Goal: Task Accomplishment & Management: Complete application form

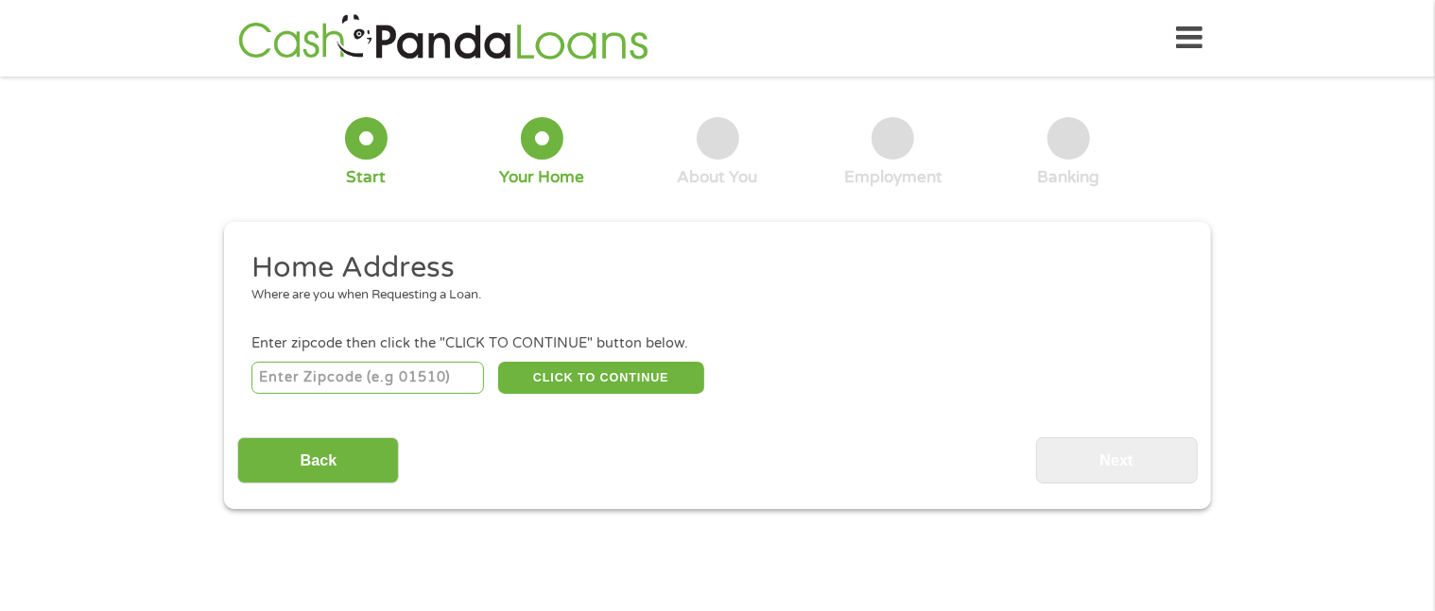
click at [363, 387] on input "number" at bounding box center [367, 378] width 233 height 32
type input "60651"
select select "[US_STATE]"
click at [650, 442] on div "Back Next" at bounding box center [716, 454] width 959 height 60
click at [645, 380] on button "CLICK TO CONTINUE" at bounding box center [601, 378] width 206 height 32
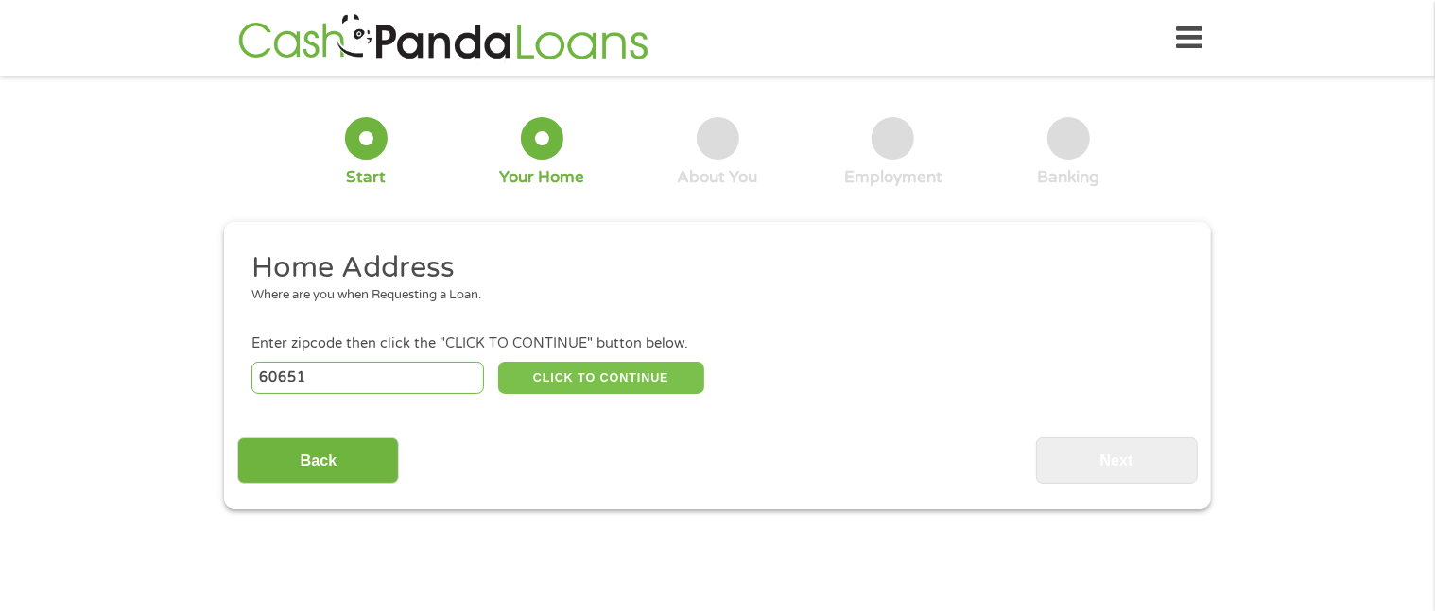
type input "60651"
type input "[GEOGRAPHIC_DATA]"
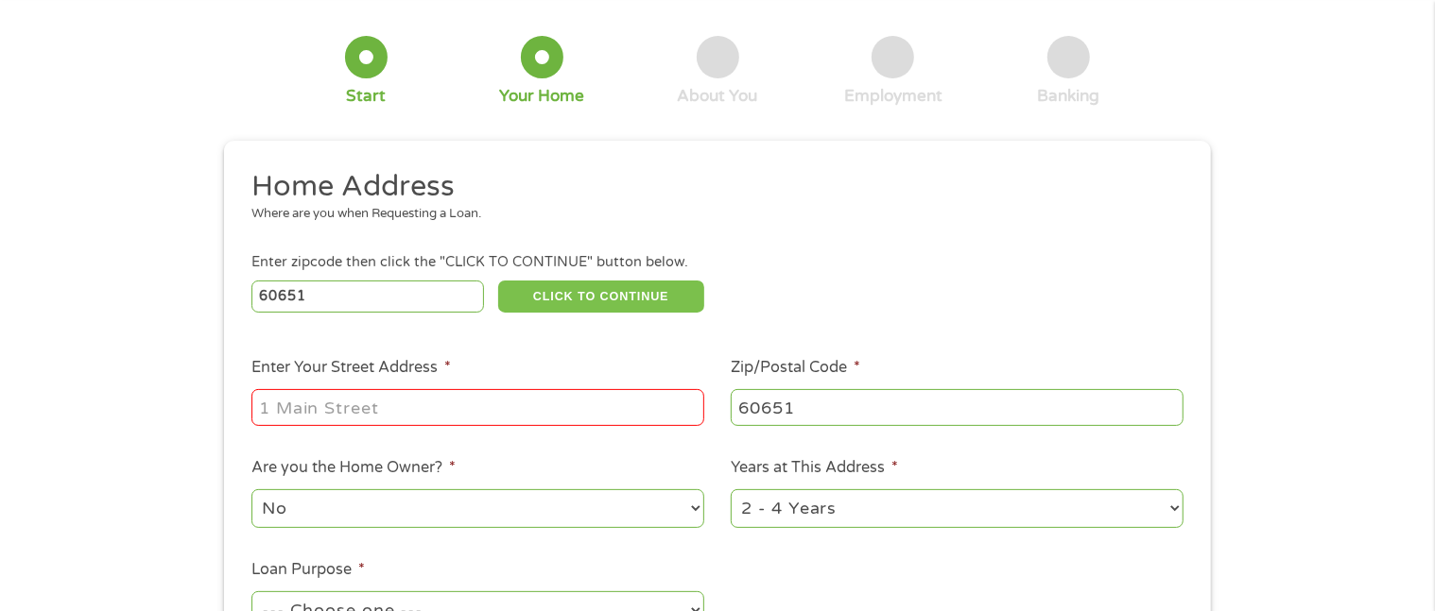
scroll to position [126, 0]
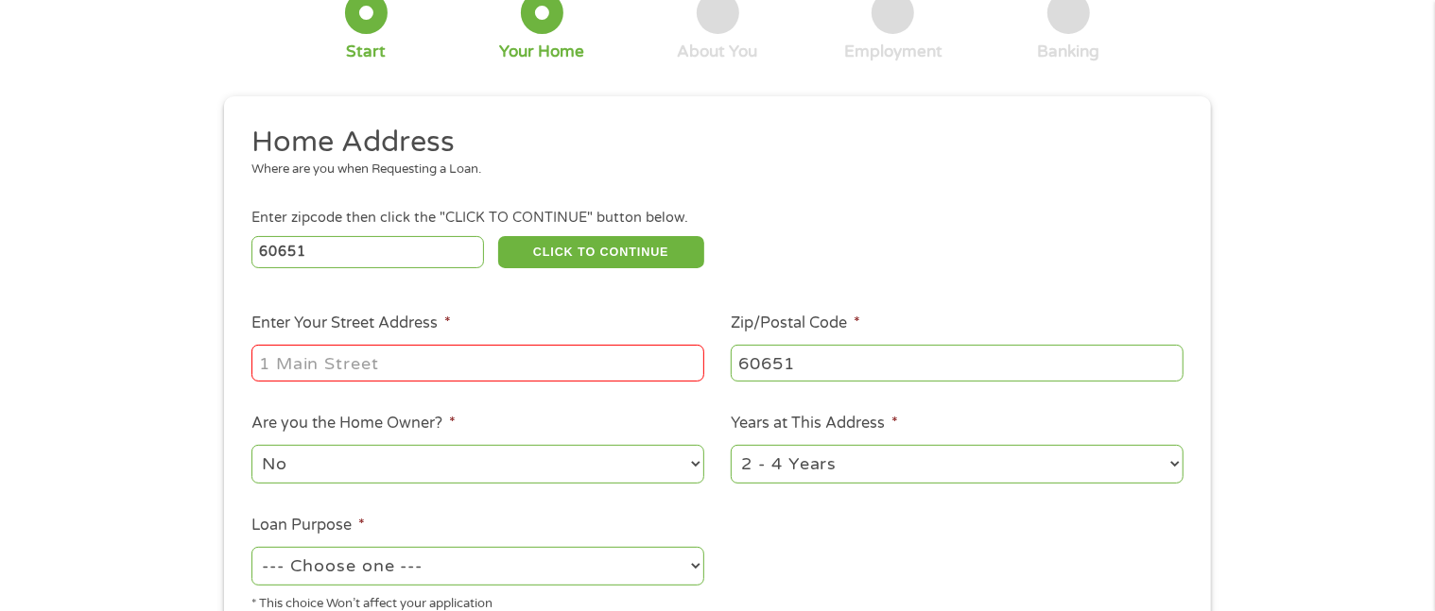
click at [336, 353] on input "Enter Your Street Address *" at bounding box center [477, 363] width 453 height 36
type input "[STREET_ADDRESS]"
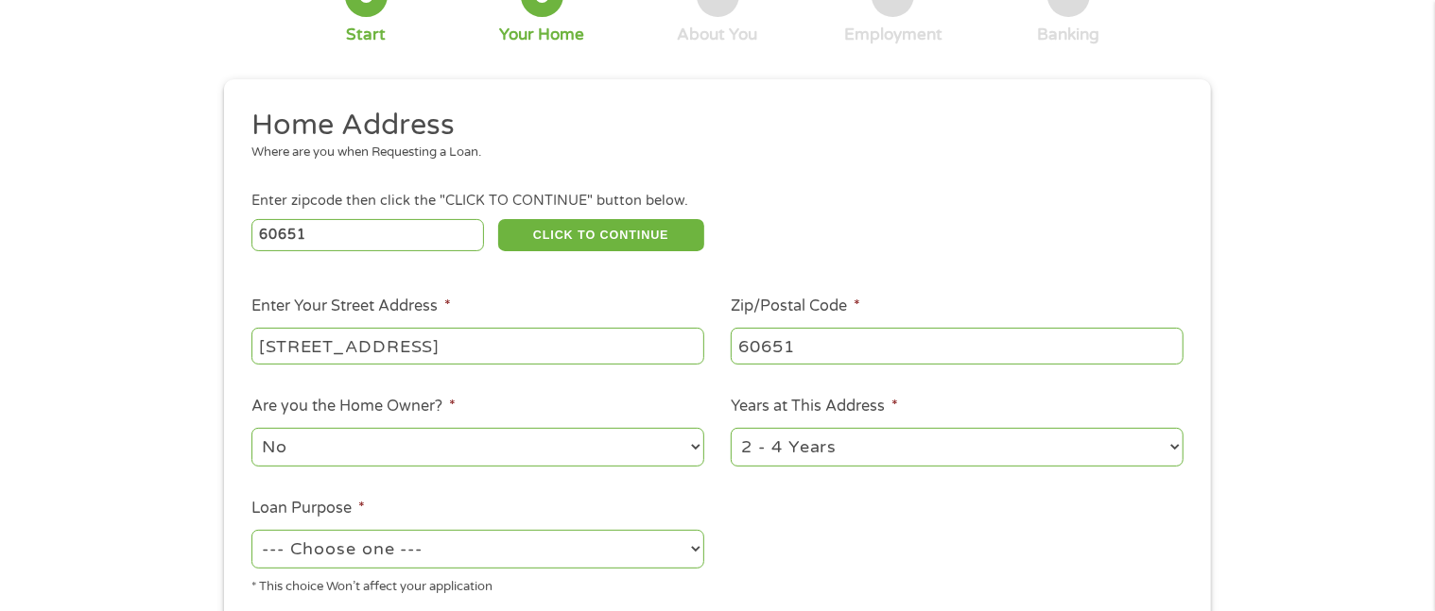
scroll to position [251, 0]
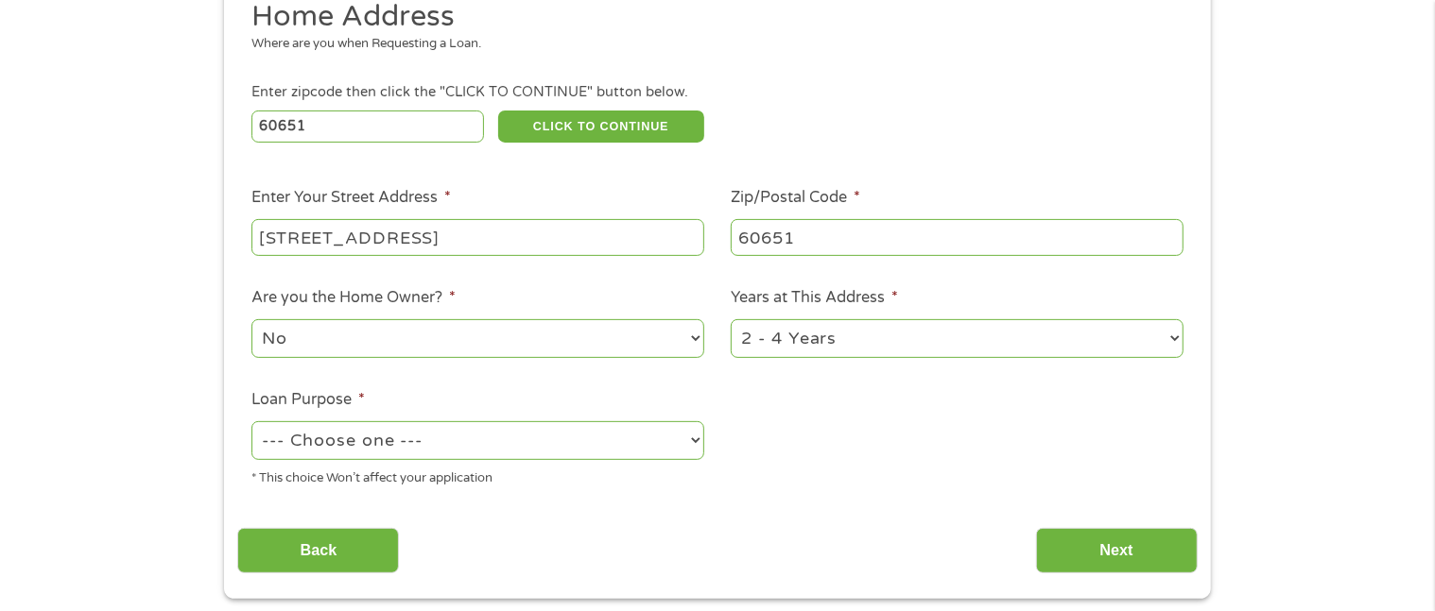
click at [787, 350] on select "1 Year or less 1 - 2 Years 2 - 4 Years Over 4 Years" at bounding box center [957, 338] width 453 height 39
select select "60months"
click at [731, 319] on select "1 Year or less 1 - 2 Years 2 - 4 Years Over 4 Years" at bounding box center [957, 338] width 453 height 39
click at [663, 438] on select "--- Choose one --- Pay Bills Debt Consolidation Home Improvement Major Purchase…" at bounding box center [477, 440] width 453 height 39
select select "paybills"
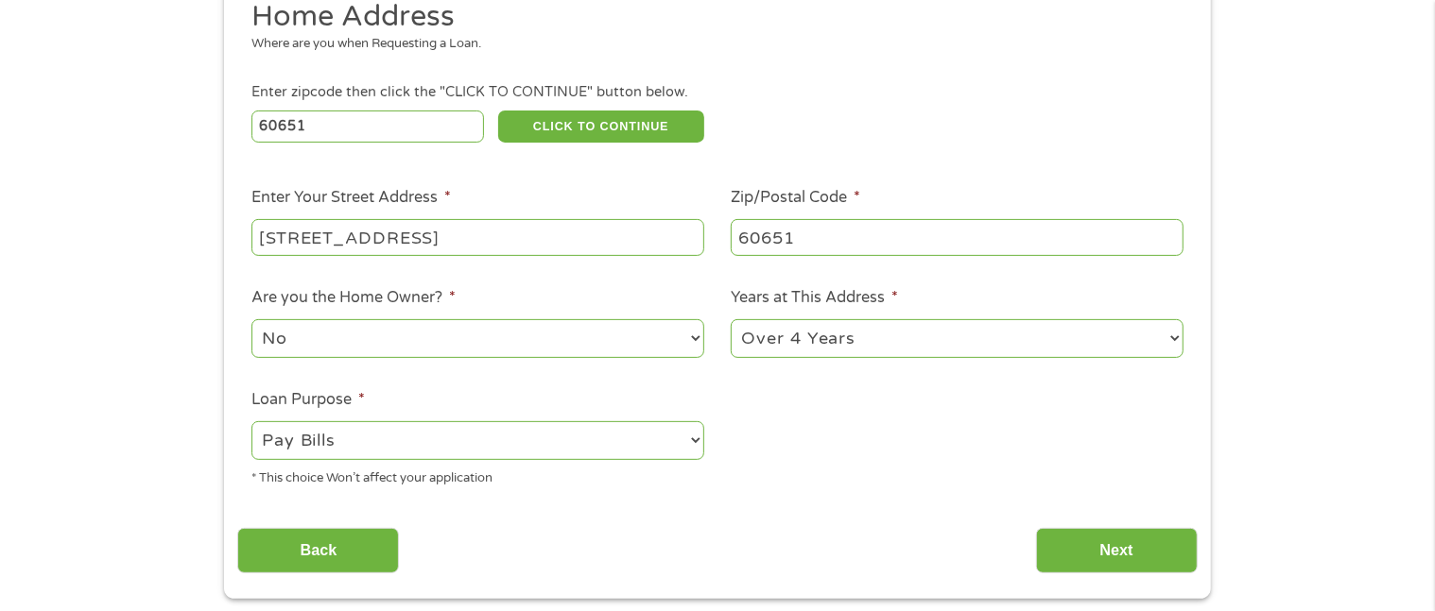
click at [251, 421] on select "--- Choose one --- Pay Bills Debt Consolidation Home Improvement Major Purchase…" at bounding box center [477, 440] width 453 height 39
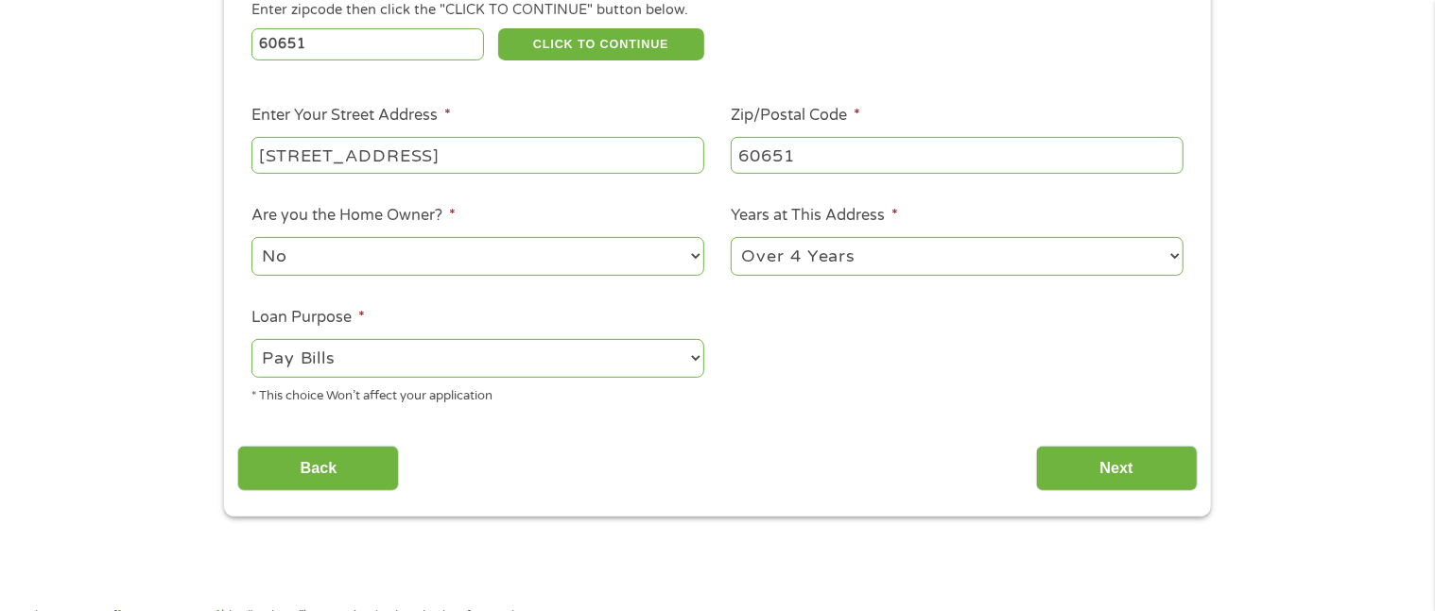
scroll to position [378, 0]
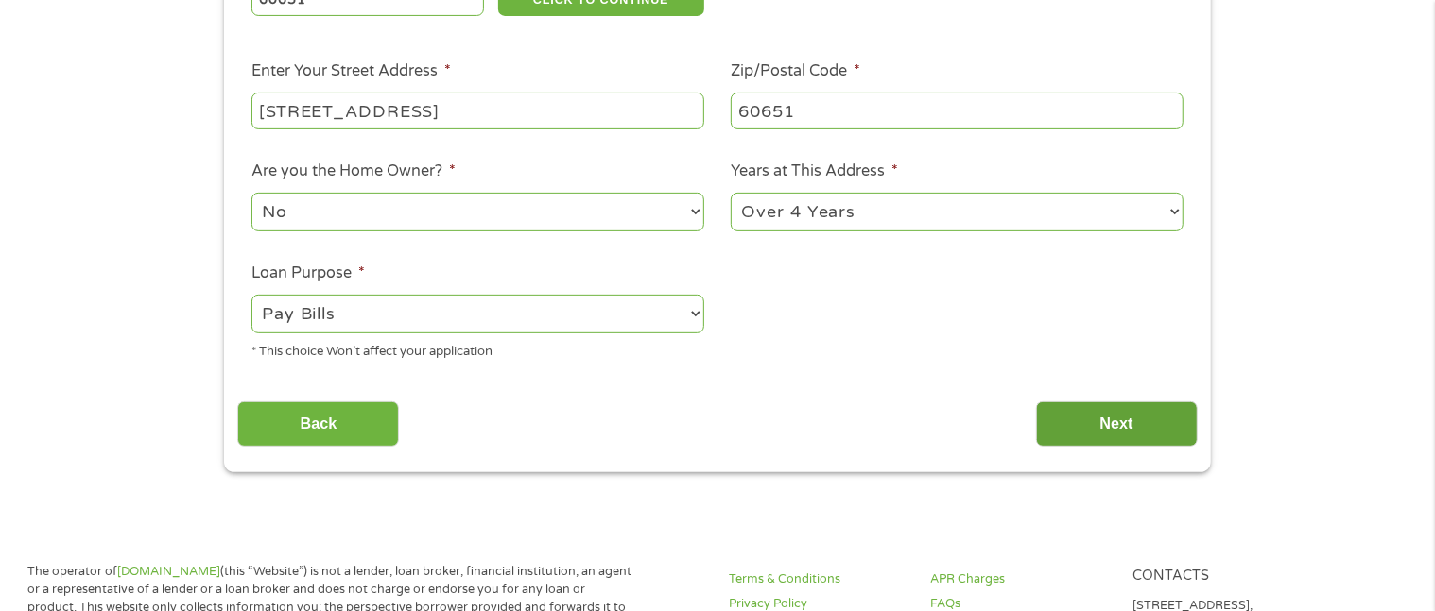
click at [1084, 412] on input "Next" at bounding box center [1117, 425] width 162 height 46
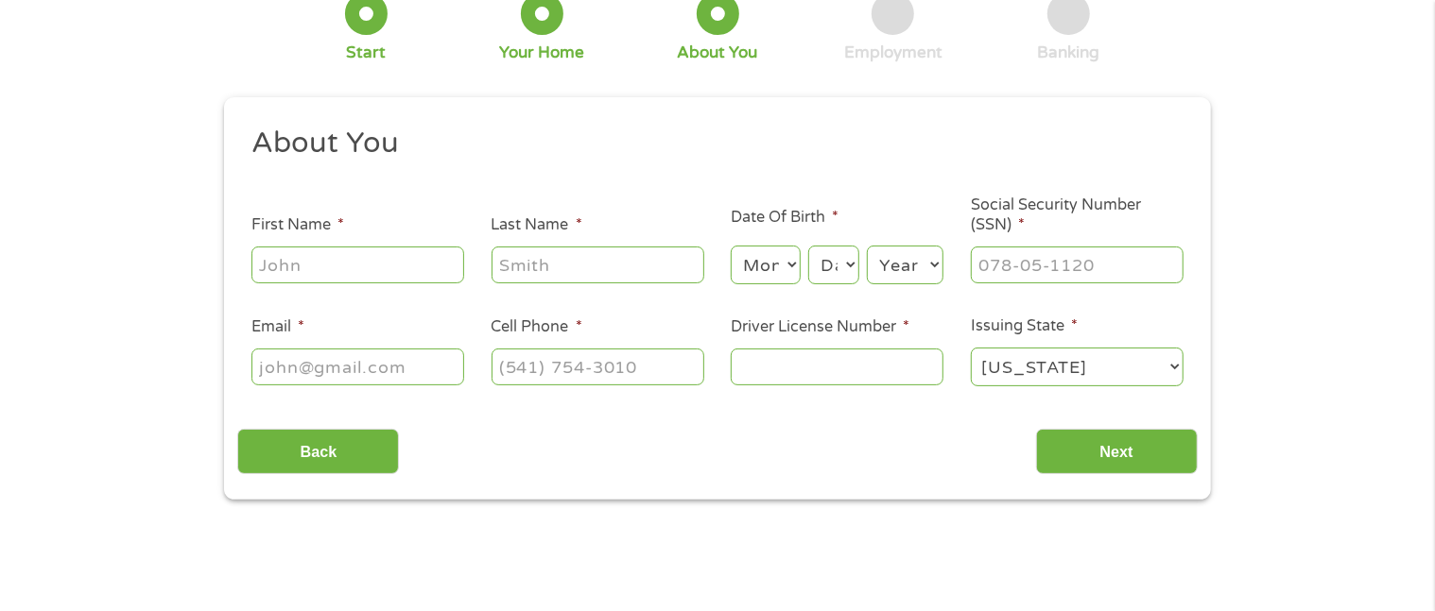
scroll to position [126, 0]
click at [431, 277] on input "First Name *" at bounding box center [357, 264] width 213 height 36
type input "[PERSON_NAME]"
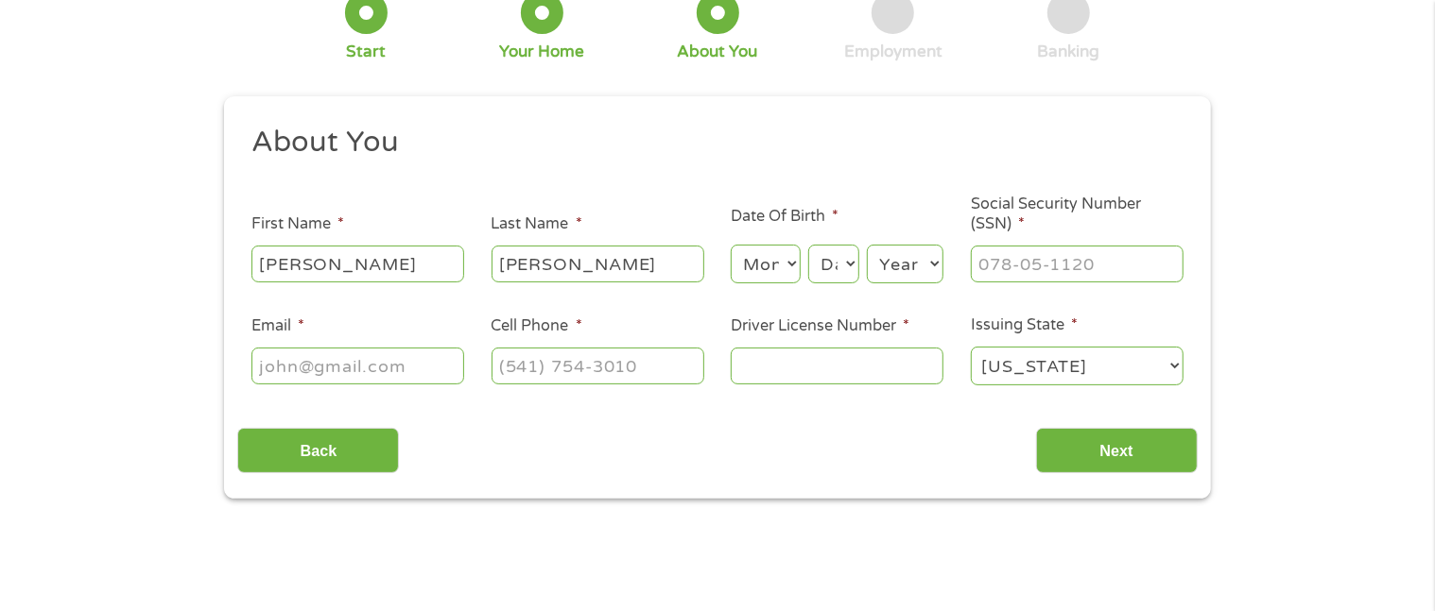
type input "[EMAIL_ADDRESS][DOMAIN_NAME]"
type input "[PHONE_NUMBER]"
click at [779, 265] on select "Month 1 2 3 4 5 6 7 8 9 10 11 12" at bounding box center [765, 264] width 69 height 39
select select "9"
click at [731, 245] on select "Month 1 2 3 4 5 6 7 8 9 10 11 12" at bounding box center [765, 264] width 69 height 39
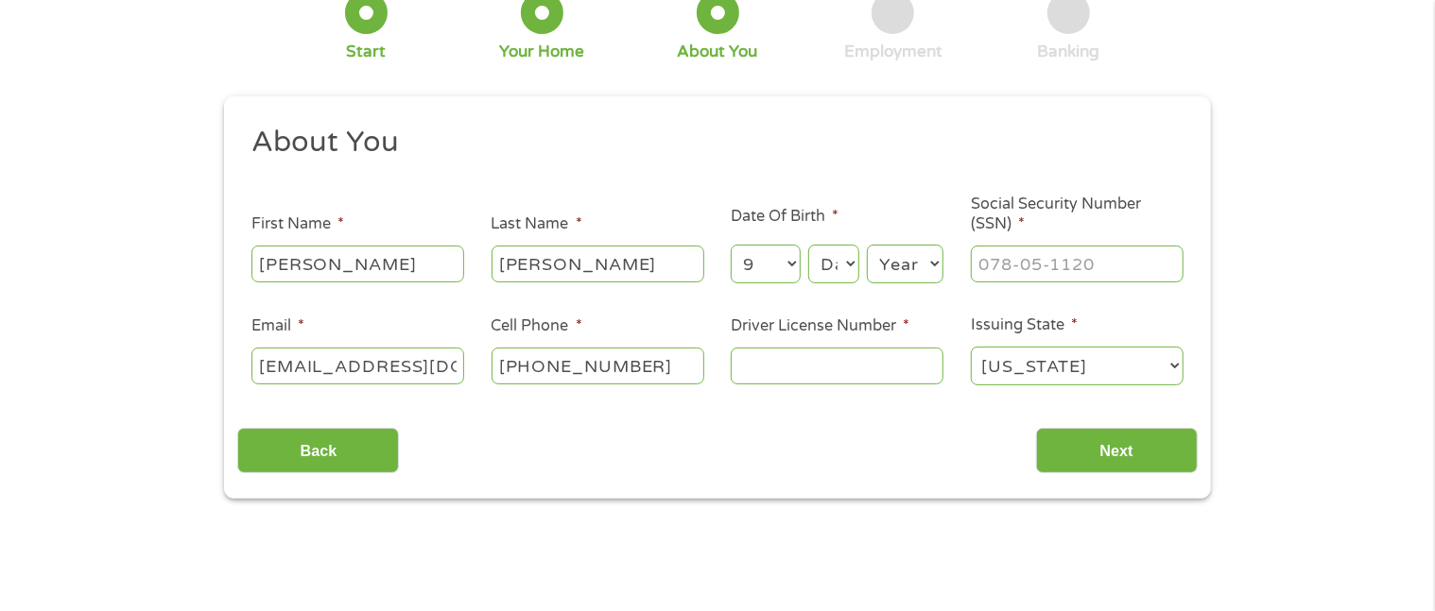
click at [830, 254] on select "Day 1 2 3 4 5 6 7 8 9 10 11 12 13 14 15 16 17 18 19 20 21 22 23 24 25 26 27 28 …" at bounding box center [833, 264] width 51 height 39
select select "11"
click at [808, 245] on select "Day 1 2 3 4 5 6 7 8 9 10 11 12 13 14 15 16 17 18 19 20 21 22 23 24 25 26 27 28 …" at bounding box center [833, 264] width 51 height 39
click at [905, 257] on select "Year [DATE] 2006 2005 2004 2003 2002 2001 2000 1999 1998 1997 1996 1995 1994 19…" at bounding box center [905, 264] width 77 height 39
click at [847, 266] on select "Day 1 2 3 4 5 6 7 8 9 10 11 12 13 14 15 16 17 18 19 20 21 22 23 24 25 26 27 28 …" at bounding box center [833, 264] width 51 height 39
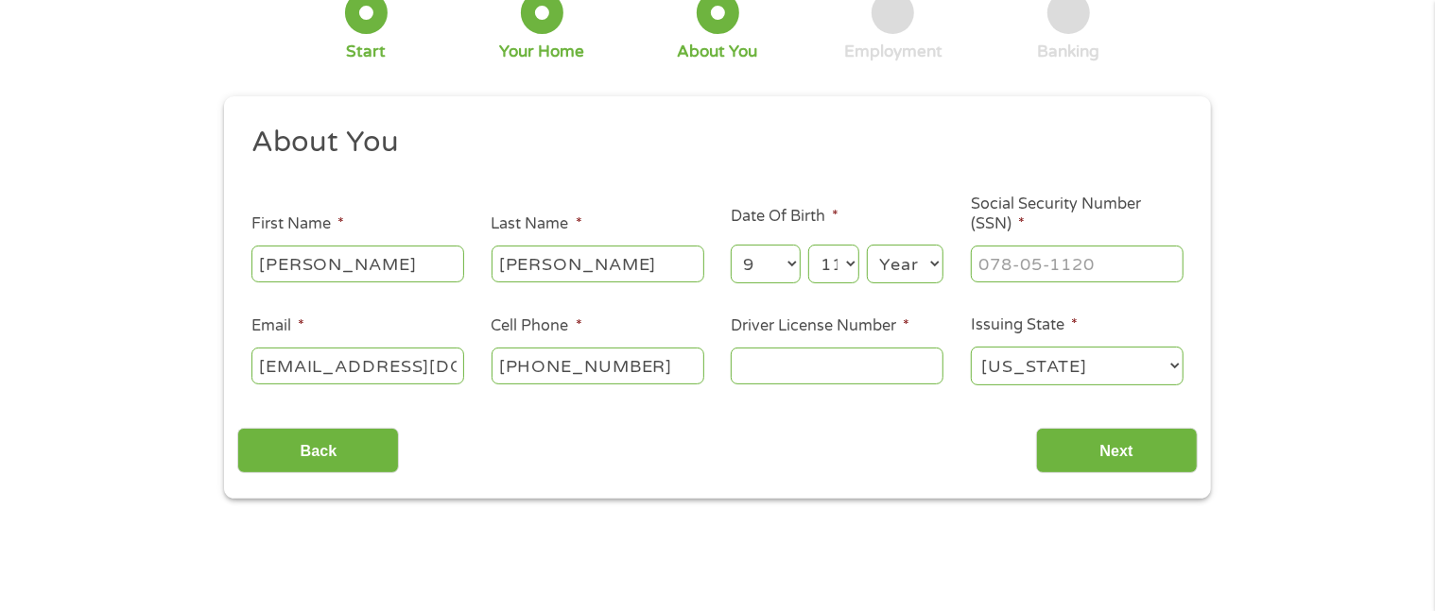
click at [894, 266] on select "Year [DATE] 2006 2005 2004 2003 2002 2001 2000 1999 1998 1997 1996 1995 1994 19…" at bounding box center [905, 264] width 77 height 39
select select "1975"
click at [867, 245] on select "Year [DATE] 2006 2005 2004 2003 2002 2001 2000 1999 1998 1997 1996 1995 1994 19…" at bounding box center [905, 264] width 77 height 39
click at [1018, 256] on input "___-__-____" at bounding box center [1077, 264] width 213 height 36
click at [1116, 264] on input "___-35-6662" at bounding box center [1077, 264] width 213 height 36
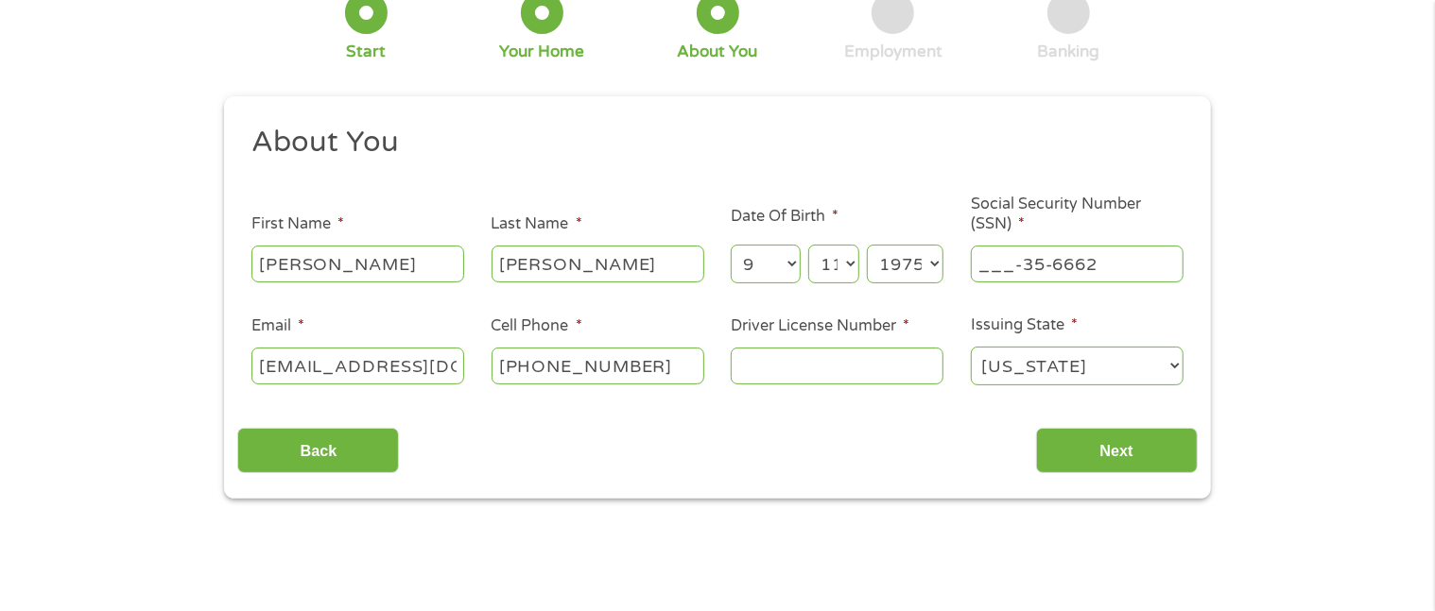
click at [1118, 265] on input "___-35-6662" at bounding box center [1077, 264] width 213 height 36
click at [1119, 265] on input "___-35-6662" at bounding box center [1077, 264] width 213 height 36
type input "356-66-2961"
click at [775, 454] on div "Back Next" at bounding box center [716, 444] width 959 height 60
click at [809, 370] on input "Driver License Number *" at bounding box center [837, 366] width 213 height 36
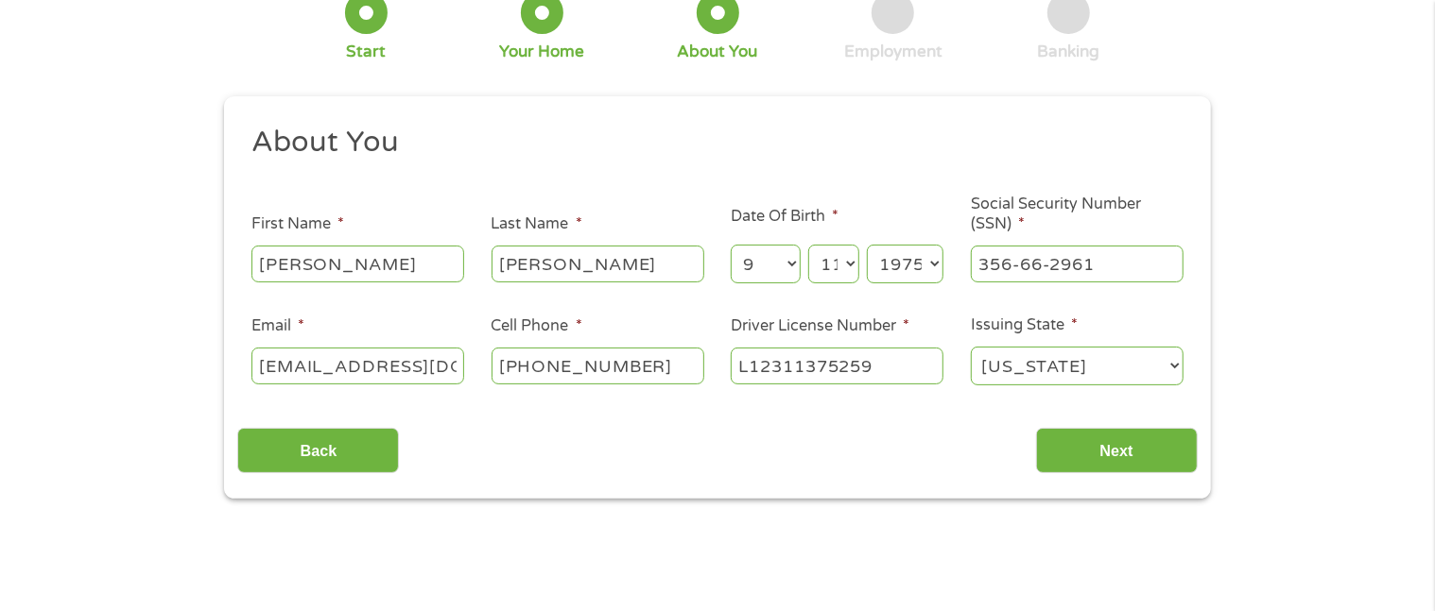
type input "L12311375259"
click at [900, 456] on div "Back Next" at bounding box center [716, 444] width 959 height 60
click at [1174, 468] on input "Next" at bounding box center [1117, 451] width 162 height 46
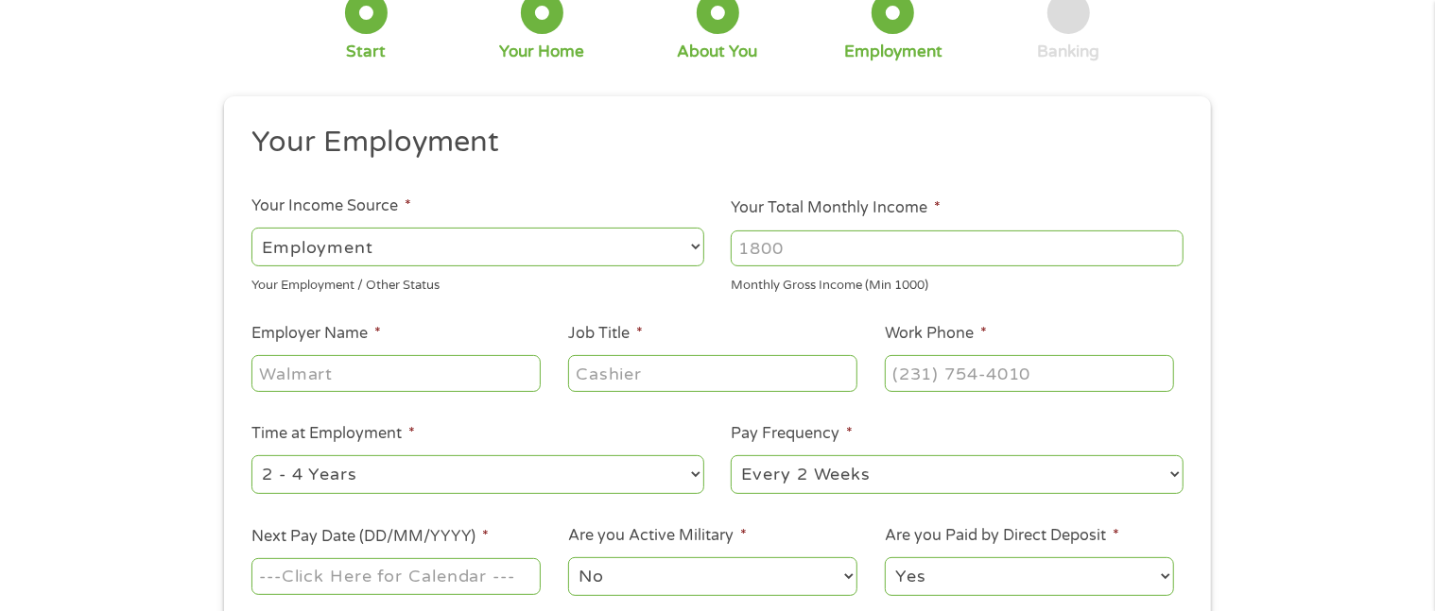
scroll to position [0, 0]
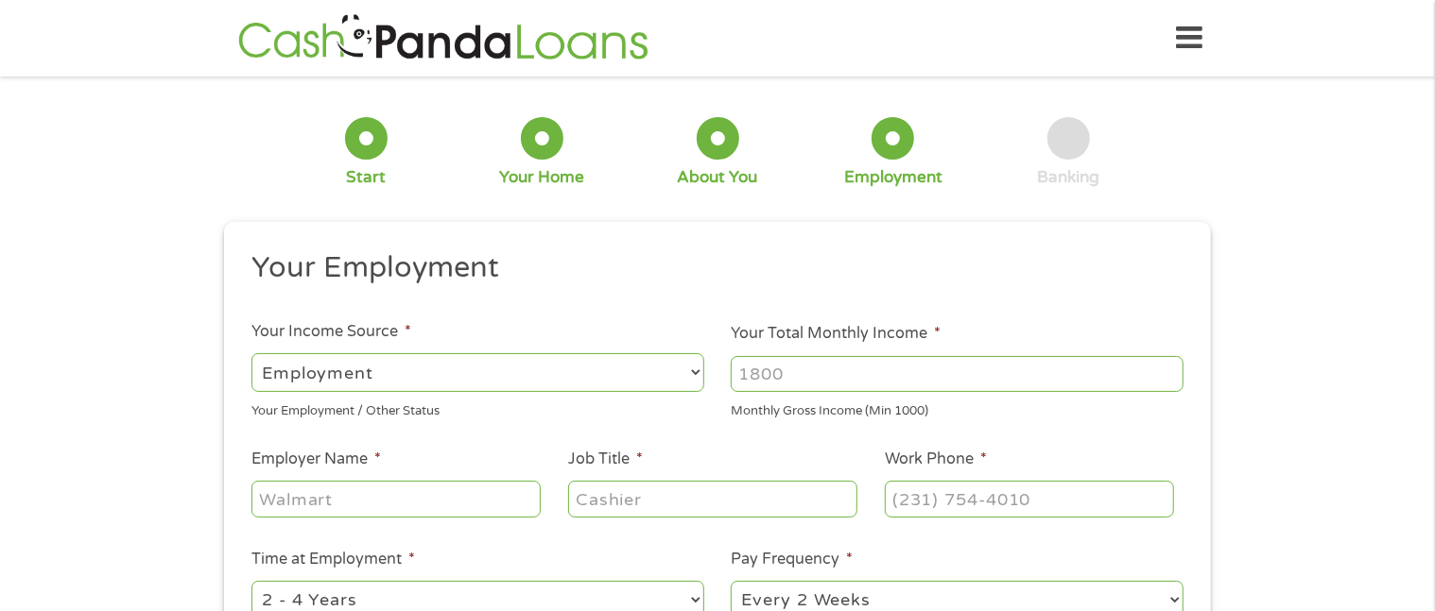
click at [841, 381] on input "Your Total Monthly Income *" at bounding box center [957, 374] width 453 height 36
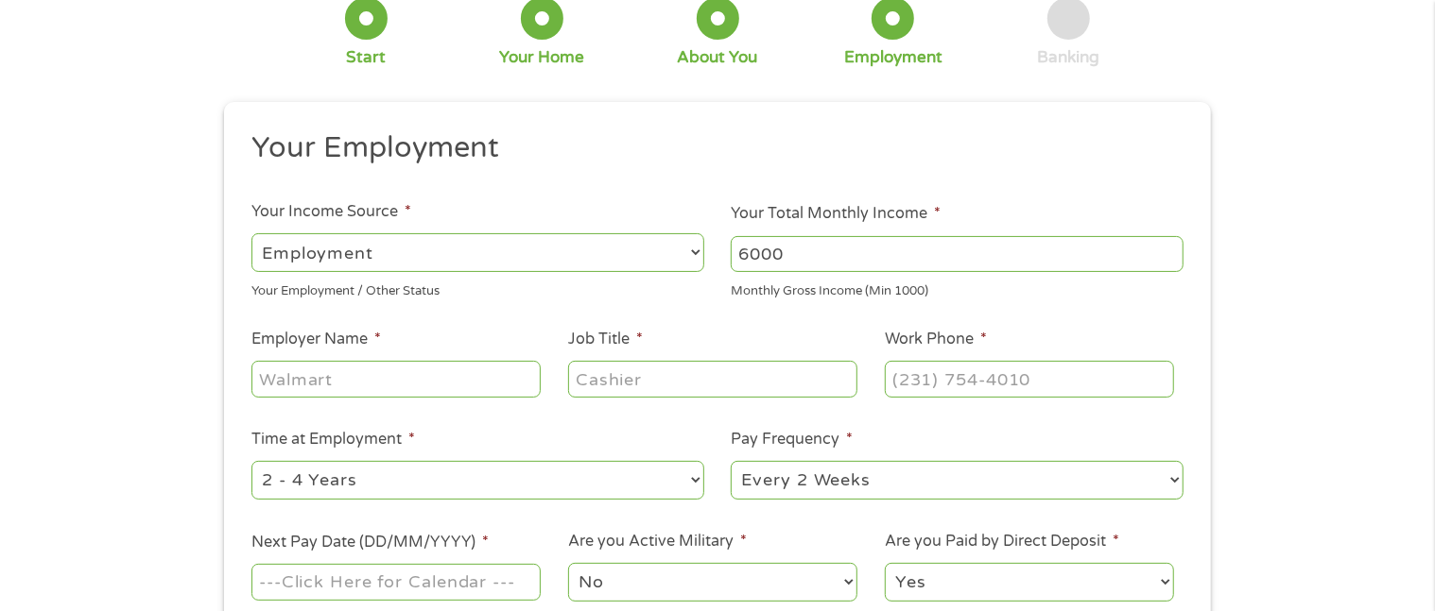
scroll to position [126, 0]
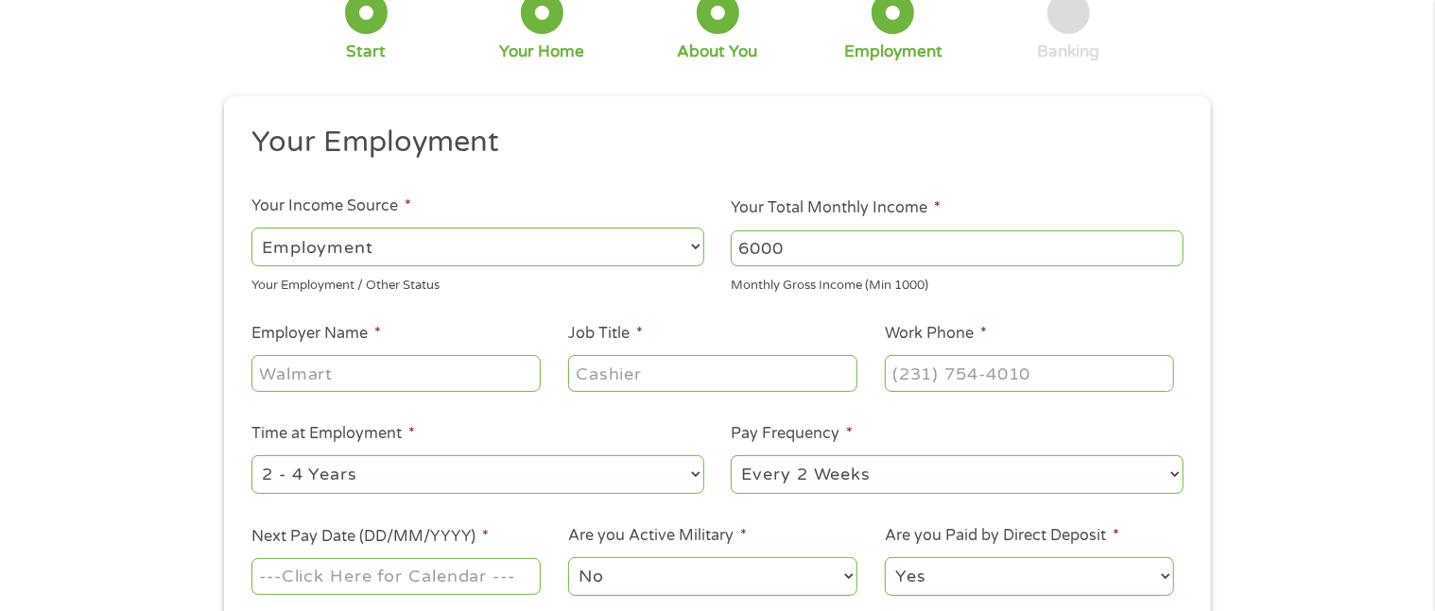
type input "6000"
click at [407, 381] on input "Employer Name *" at bounding box center [395, 373] width 289 height 36
type input "CHICAGO TRANSIT AUTHORITY"
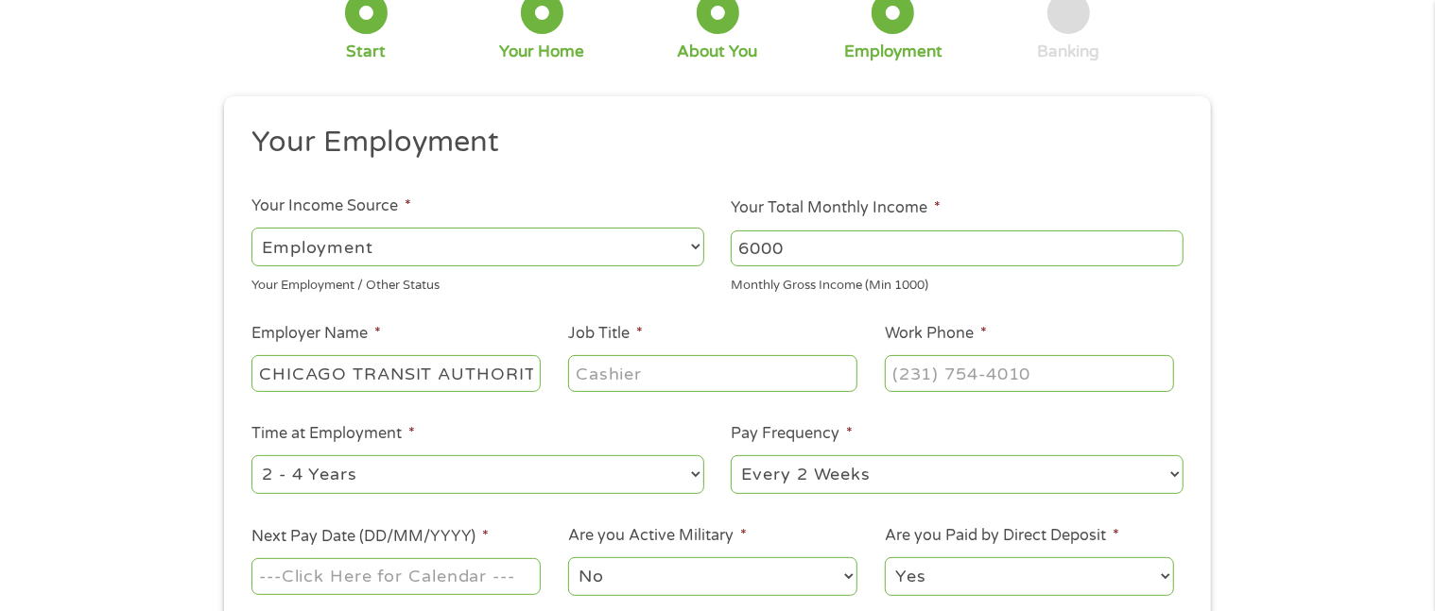
click at [602, 381] on input "Job Title *" at bounding box center [712, 373] width 289 height 36
type input "STOCKROOM CLERK"
type input "(___) ___-____"
click at [922, 387] on input "(___) ___-____" at bounding box center [1029, 373] width 289 height 36
type input "(800) 367-____"
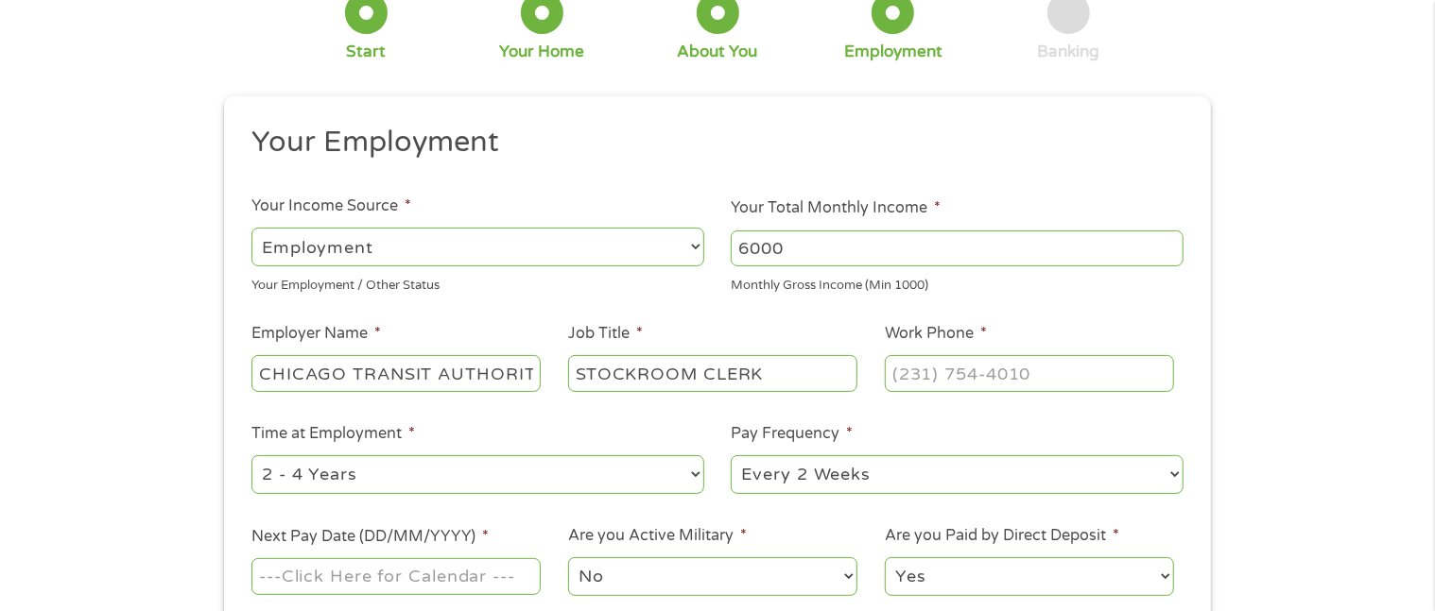
type input "(___) ___-____"
click at [926, 374] on input "(___) ___-____" at bounding box center [1029, 373] width 289 height 36
type input "[PHONE_NUMBER]"
click at [921, 432] on li "Pay Frequency * --- Choose one --- Every 2 Weeks Every Week Monthly Semi-Monthly" at bounding box center [957, 459] width 480 height 75
click at [602, 476] on select "--- Choose one --- 1 Year or less 1 - 2 Years 2 - 4 Years Over 4 Years" at bounding box center [477, 475] width 453 height 39
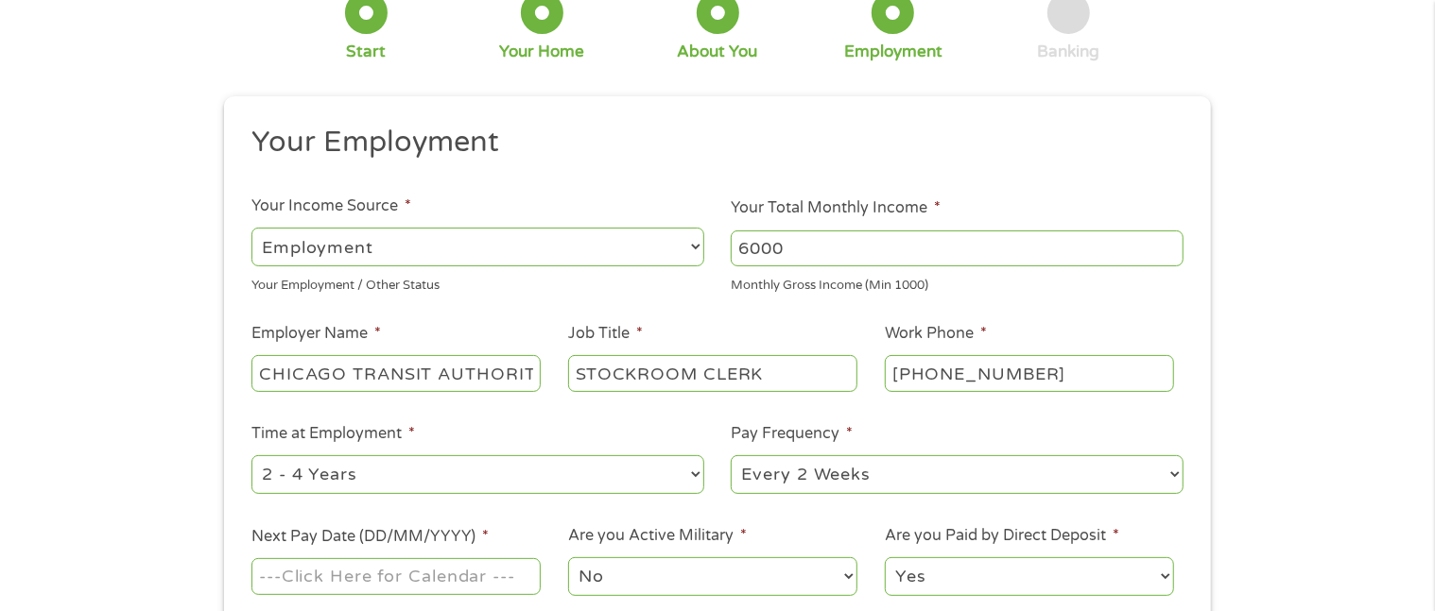
select select "60months"
click at [251, 456] on select "--- Choose one --- 1 Year or less 1 - 2 Years 2 - 4 Years Over 4 Years" at bounding box center [477, 475] width 453 height 39
click at [1278, 456] on div "1 Start 2 Your Home 3 About You 4 Employment 5 Banking 6 This field is hidden w…" at bounding box center [717, 337] width 1435 height 746
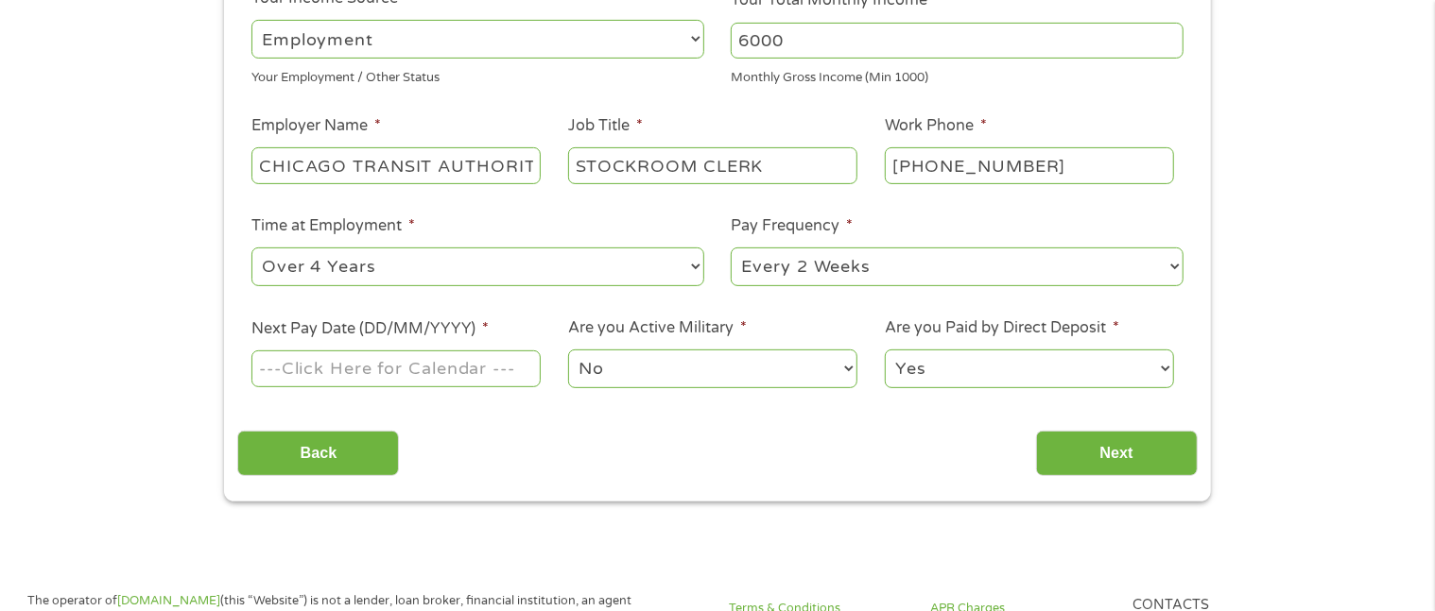
scroll to position [378, 0]
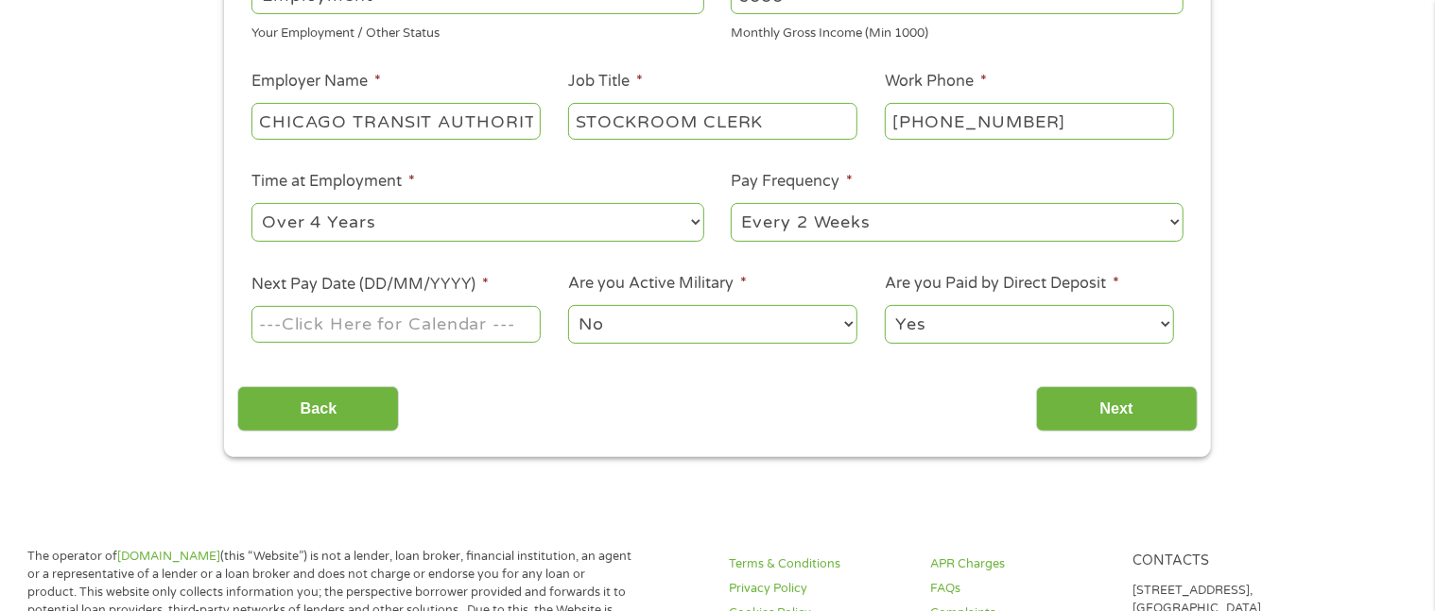
click at [470, 314] on input "Next Pay Date (DD/MM/YYYY) *" at bounding box center [395, 324] width 289 height 36
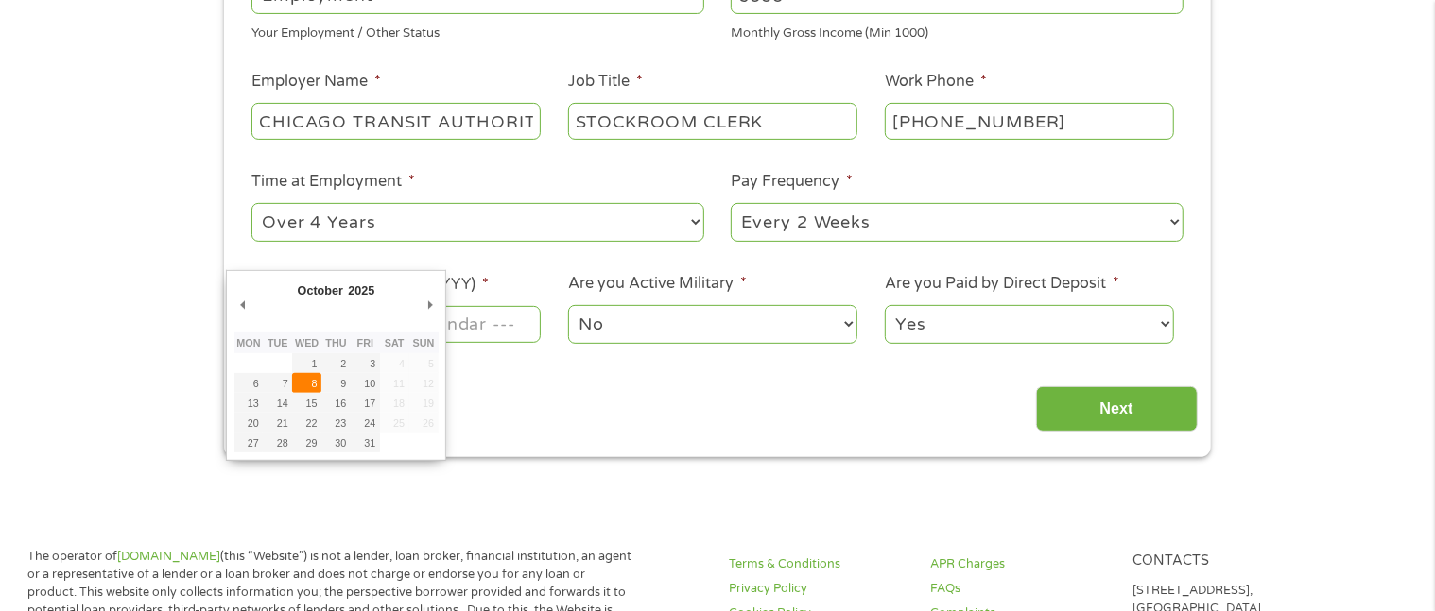
type input "[DATE]"
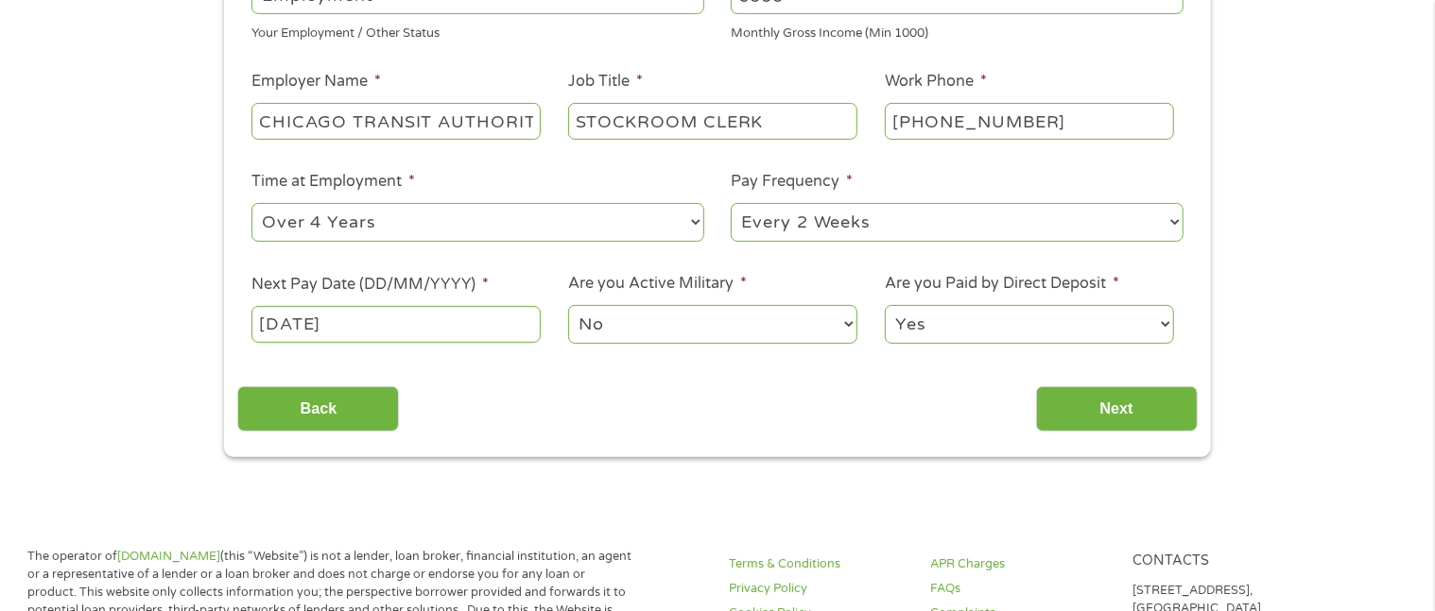
click at [528, 389] on div "Back Next" at bounding box center [716, 402] width 959 height 60
click at [1108, 401] on input "Next" at bounding box center [1117, 410] width 162 height 46
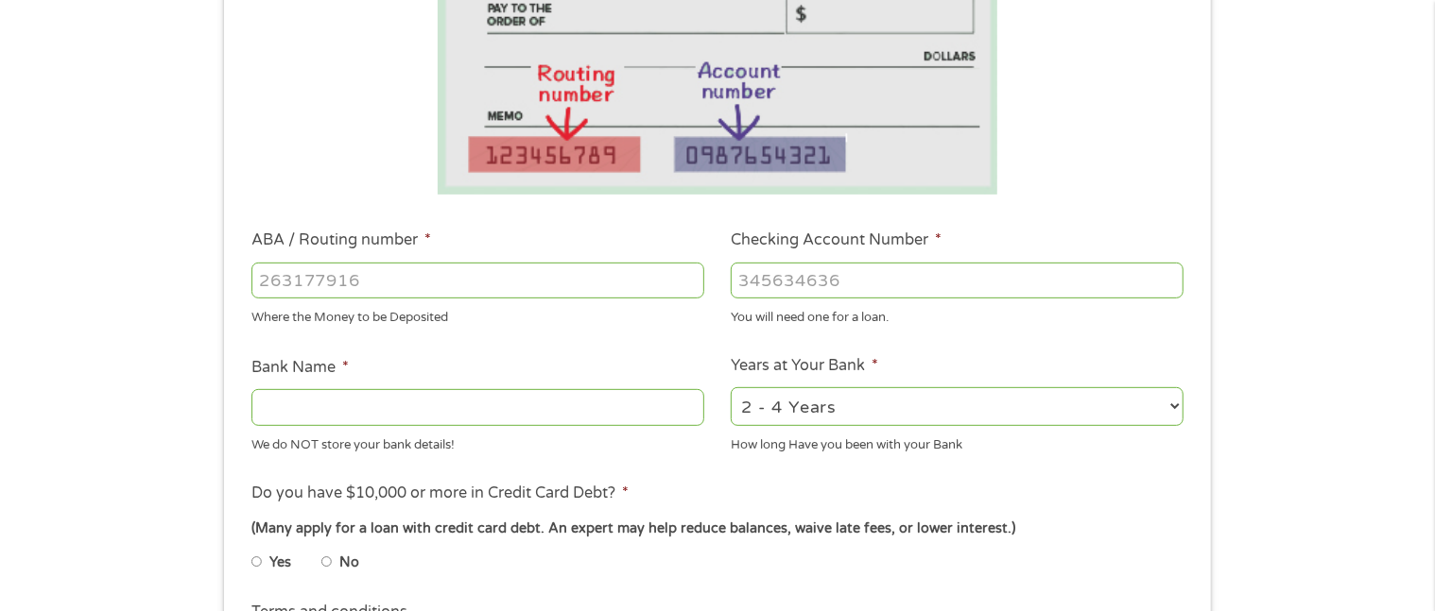
click at [324, 286] on input "ABA / Routing number *" at bounding box center [477, 281] width 453 height 36
type input "071921891"
type input "PNC BANK NA"
type input "071921891"
click at [895, 269] on input "Checking Account Number *" at bounding box center [957, 281] width 453 height 36
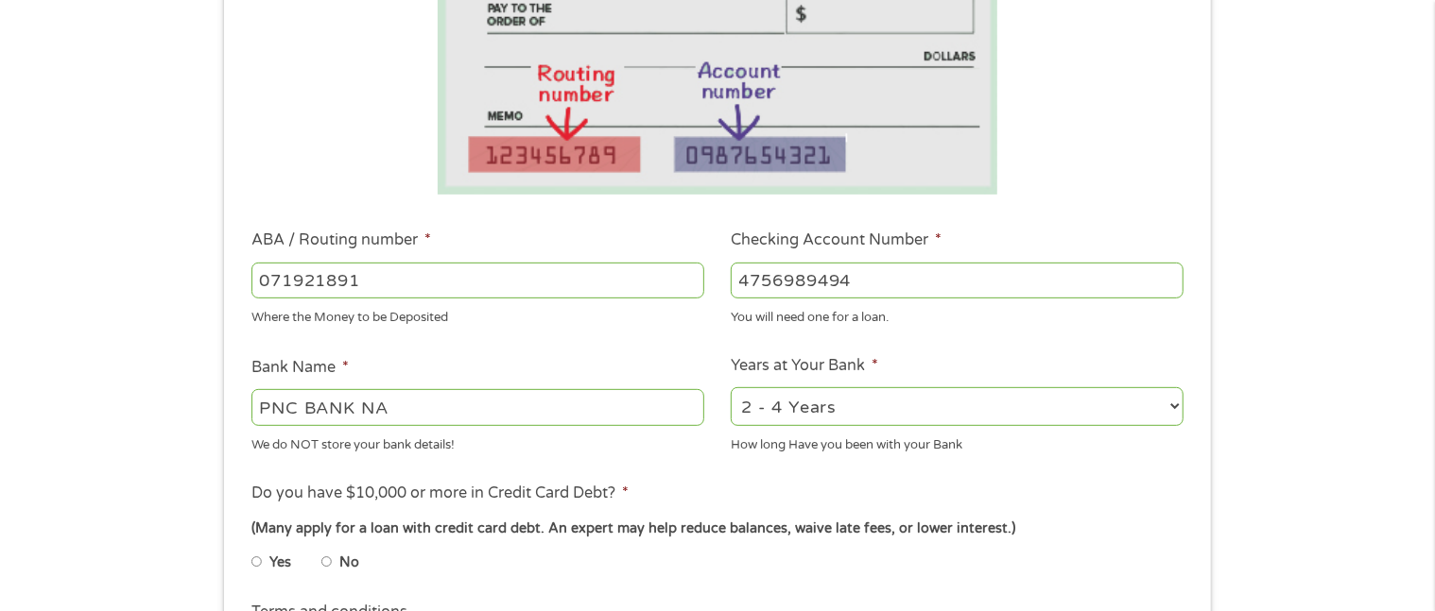
type input "4756989494"
click at [1135, 496] on li "Do you have $10,000 or more in Credit Card Debt? * (Many apply for a loan with …" at bounding box center [716, 535] width 959 height 106
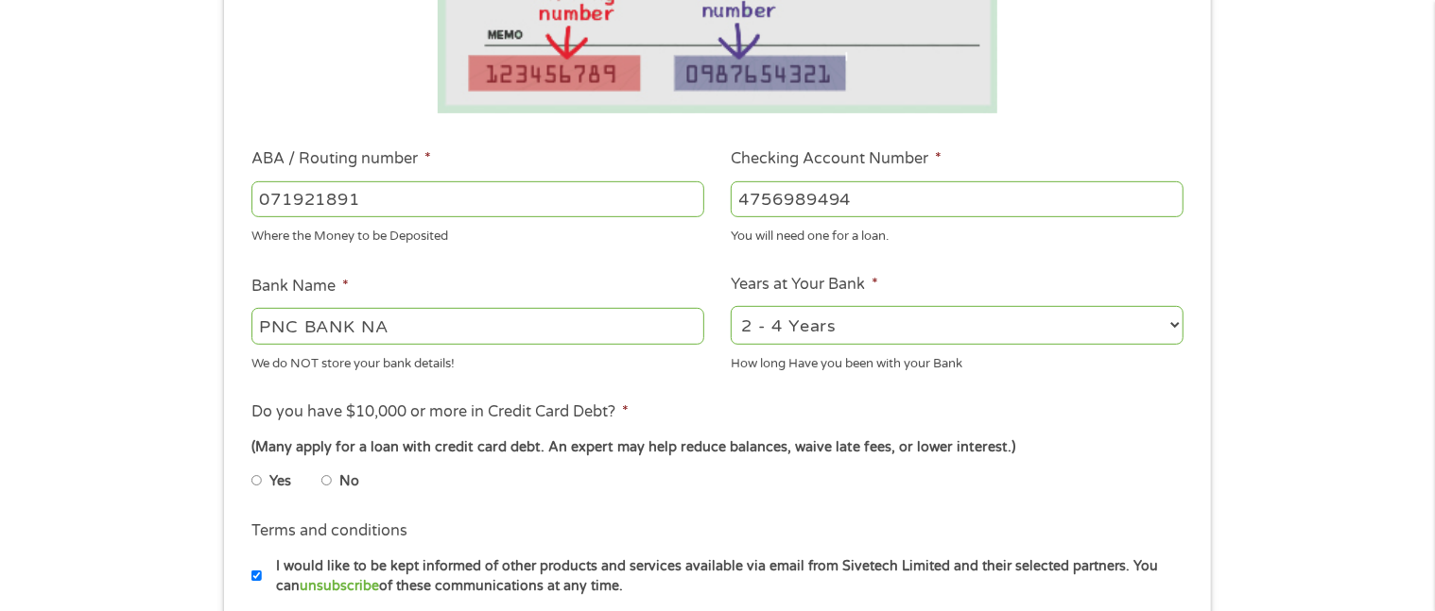
scroll to position [504, 0]
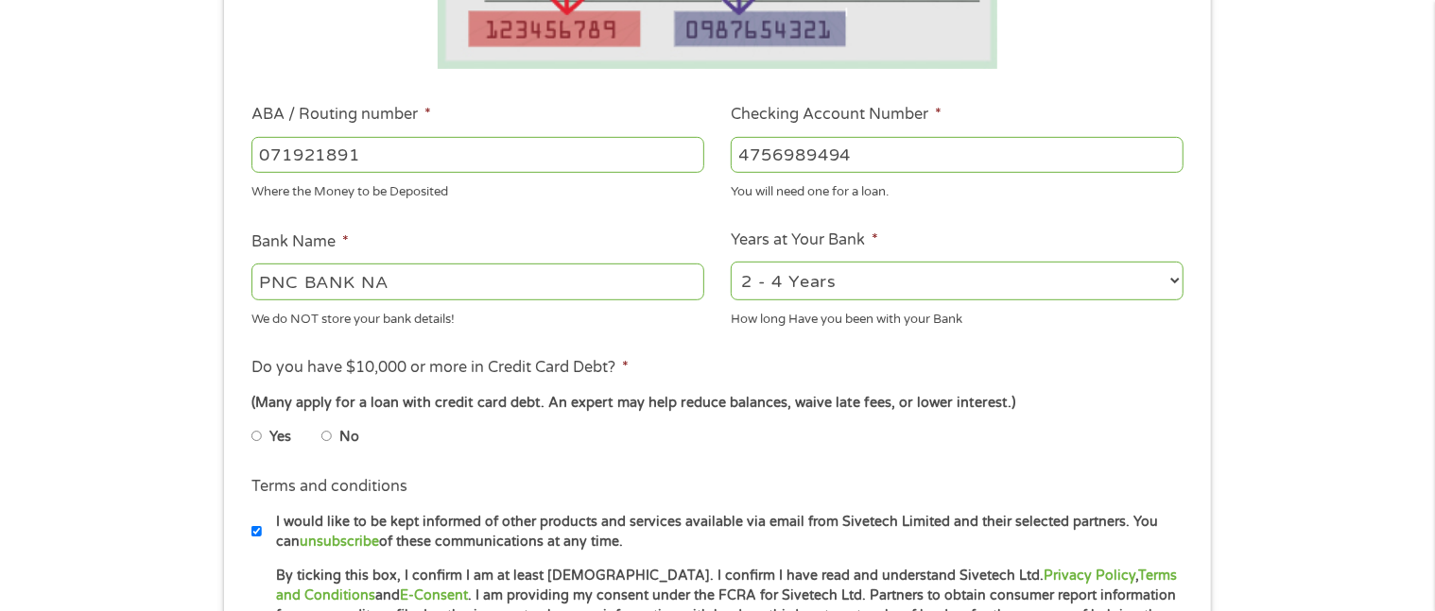
click at [1270, 319] on div "1 Start 2 Your Home 3 About You 4 Employment 5 Banking 6 This field is hidden w…" at bounding box center [717, 185] width 1435 height 1198
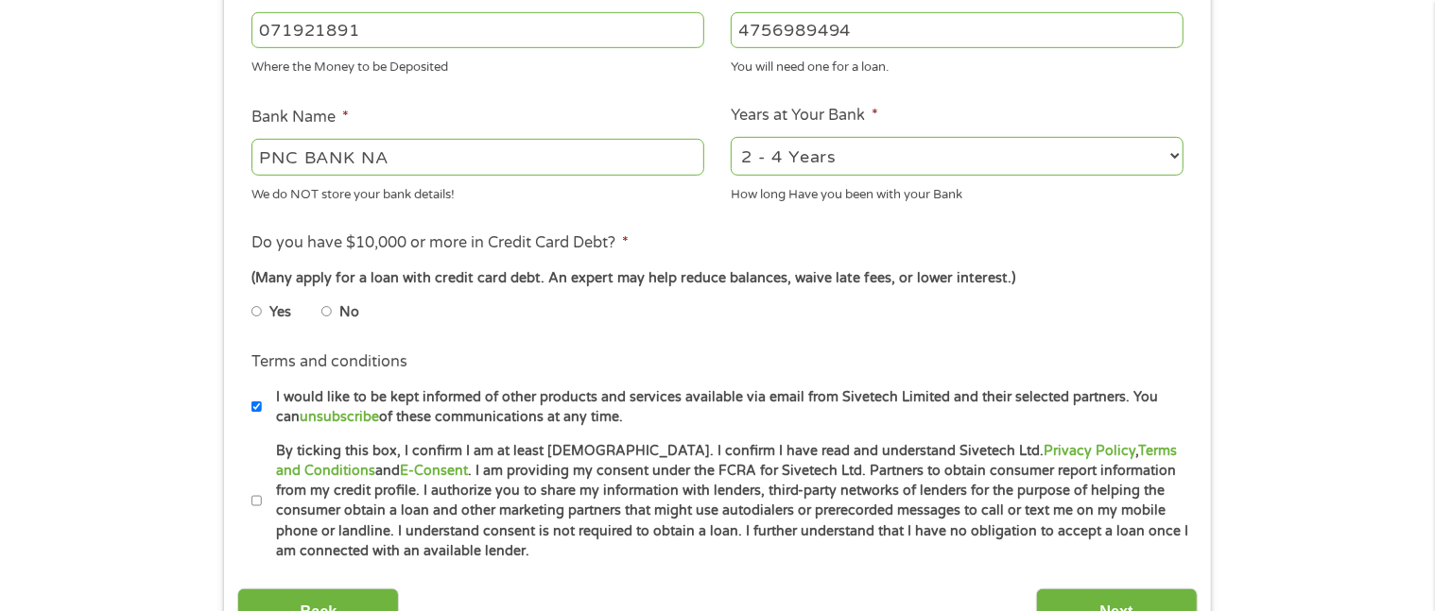
scroll to position [629, 0]
click at [1161, 144] on select "2 - 4 Years 6 - 12 Months 1 - 2 Years Over 4 Years" at bounding box center [957, 155] width 453 height 39
click at [1265, 163] on div "1 Start 2 Your Home 3 About You 4 Employment 5 Banking 6 This field is hidden w…" at bounding box center [717, 59] width 1435 height 1198
click at [258, 494] on input "By ticking this box, I confirm I am at least [DEMOGRAPHIC_DATA]. I confirm I ha…" at bounding box center [256, 501] width 11 height 30
checkbox input "true"
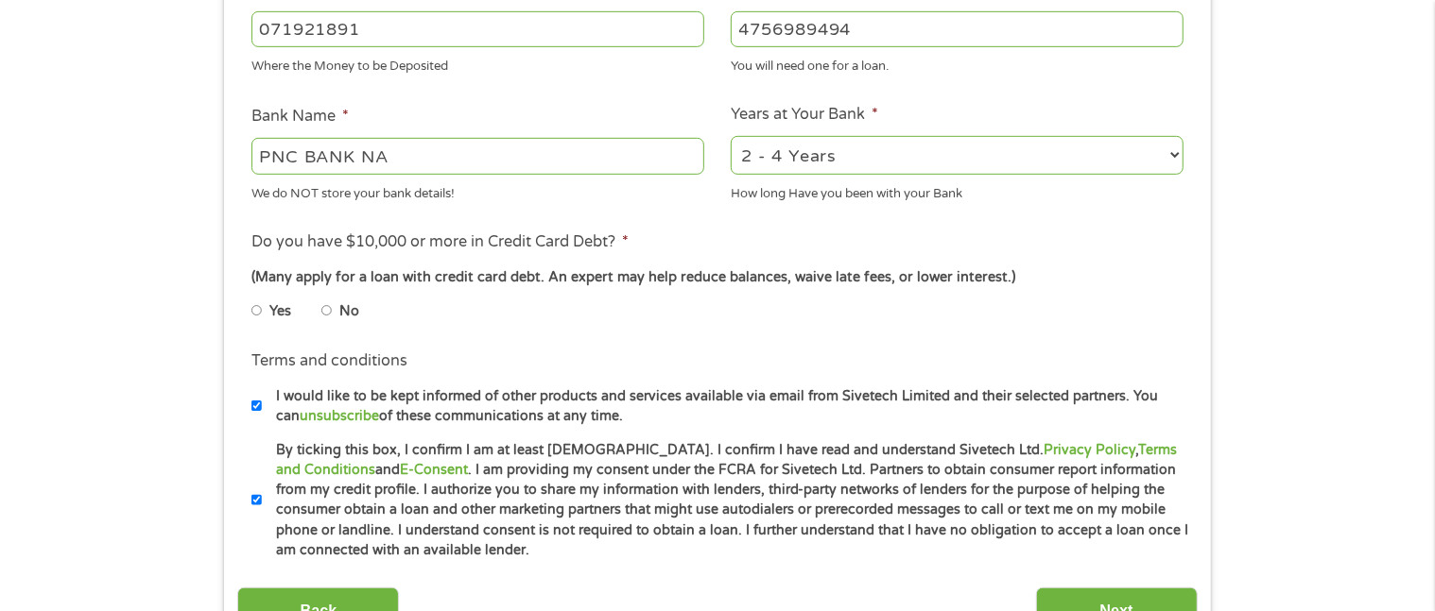
click at [1248, 335] on div "1 Start 2 Your Home 3 About You 4 Employment 5 Banking 6 This field is hidden w…" at bounding box center [717, 59] width 1435 height 1198
click at [268, 318] on li "Yes" at bounding box center [286, 311] width 70 height 37
click at [256, 304] on input "Yes" at bounding box center [256, 311] width 11 height 30
radio input "true"
click at [1321, 354] on div "1 Start 2 Your Home 3 About You 4 Employment 5 Banking 6 This field is hidden w…" at bounding box center [717, 59] width 1435 height 1198
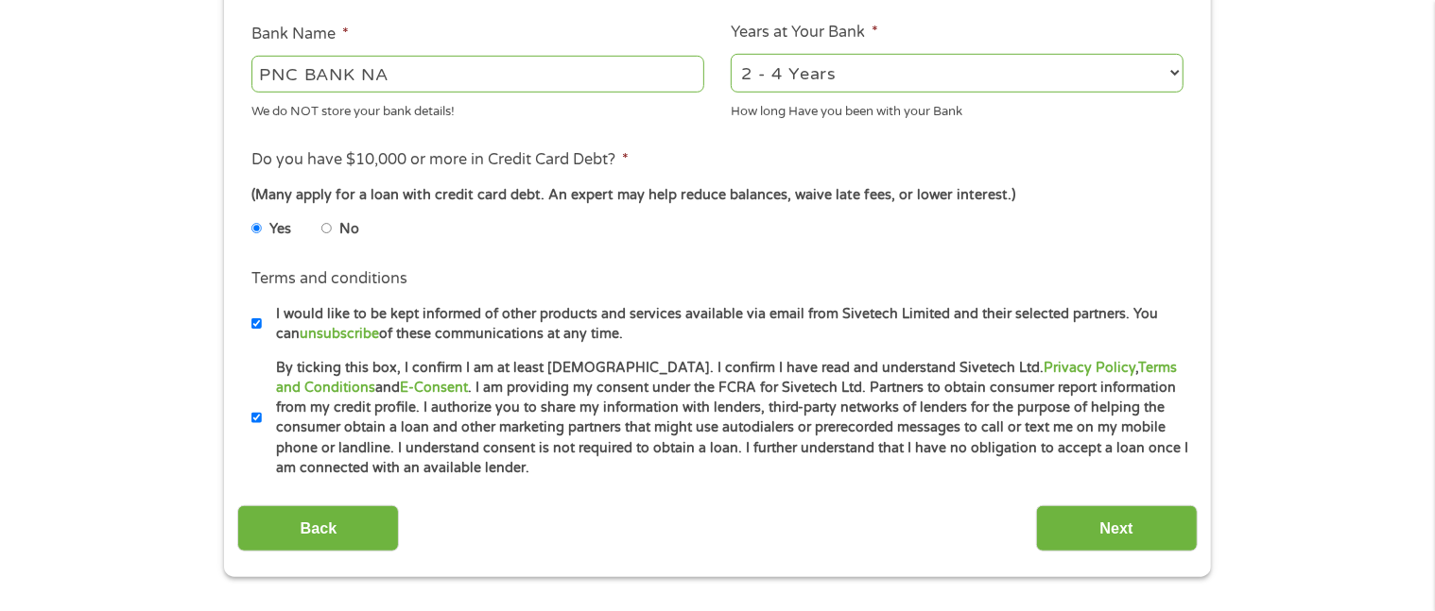
scroll to position [756, 0]
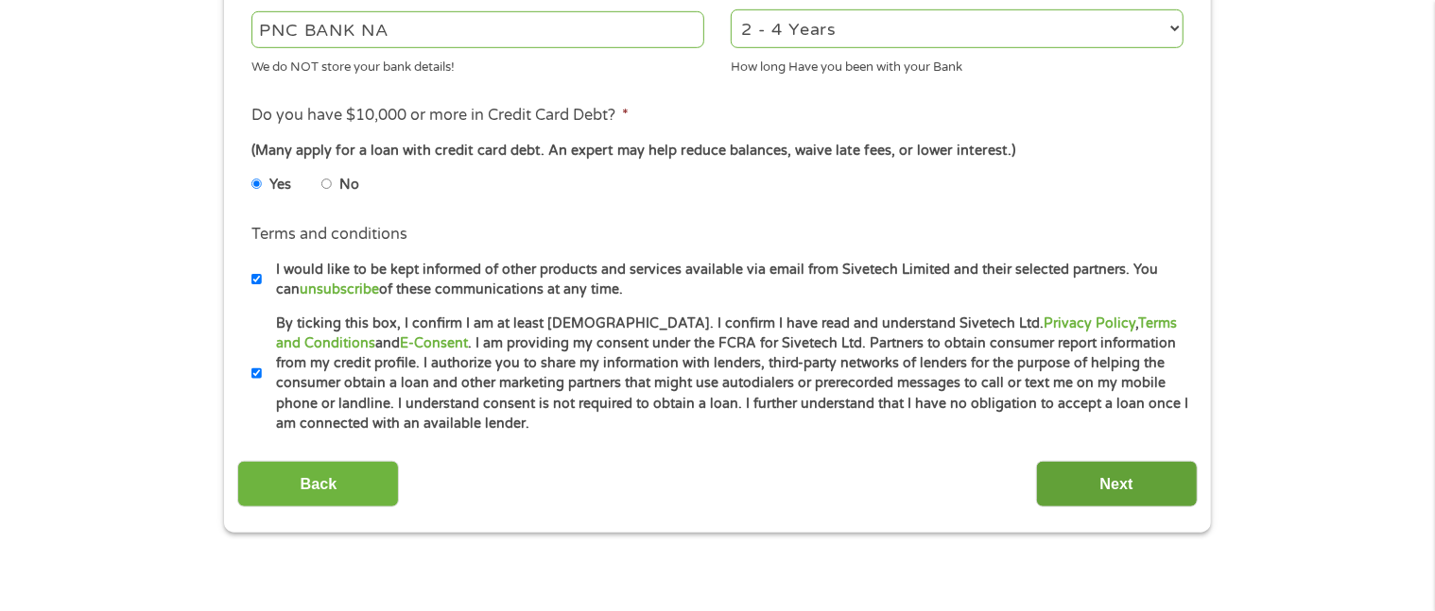
click at [1105, 469] on input "Next" at bounding box center [1117, 484] width 162 height 46
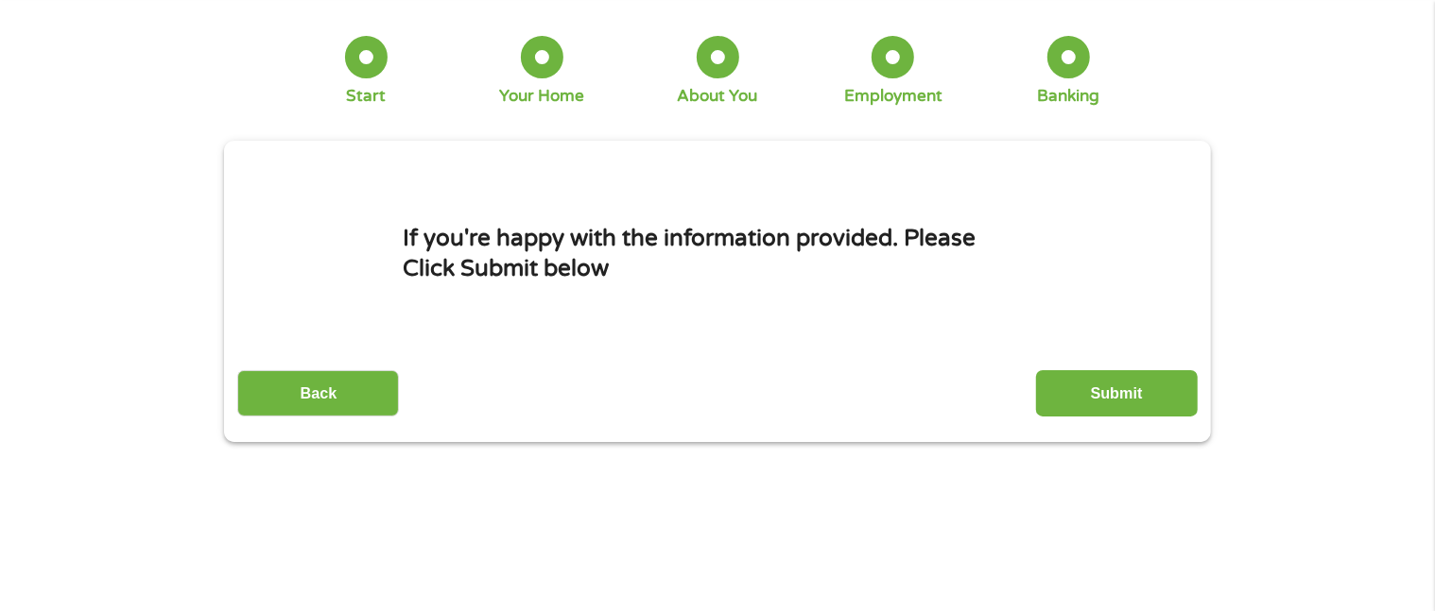
scroll to position [0, 0]
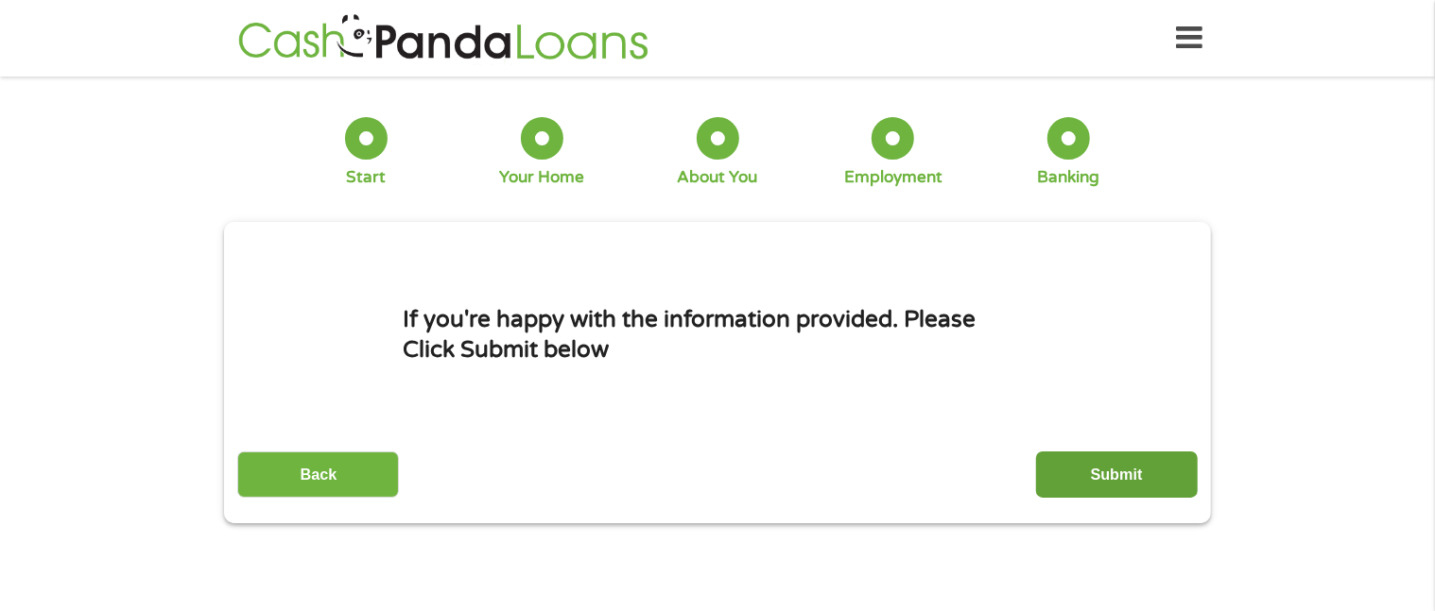
click at [1102, 474] on input "Submit" at bounding box center [1117, 475] width 162 height 46
